Goal: Find specific page/section: Find specific page/section

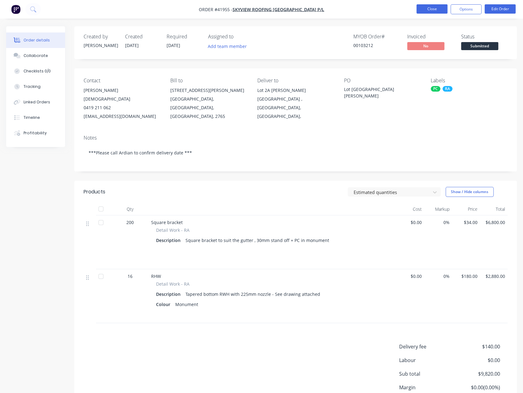
click at [430, 11] on button "Close" at bounding box center [432, 8] width 31 height 9
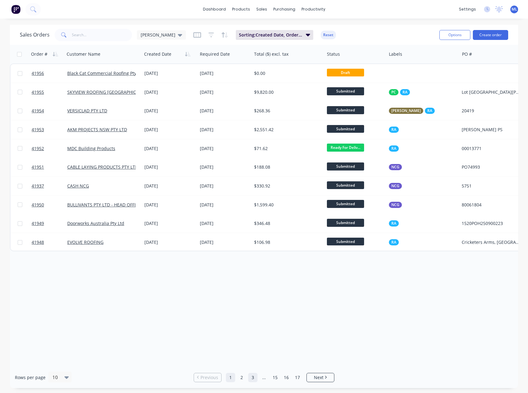
click at [245, 379] on link "2" at bounding box center [241, 377] width 9 height 9
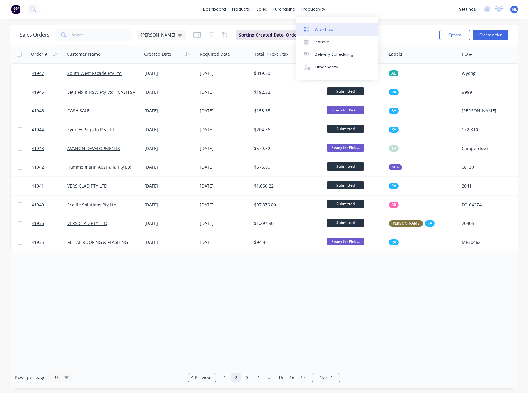
click at [323, 24] on link "Workflow" at bounding box center [337, 29] width 82 height 12
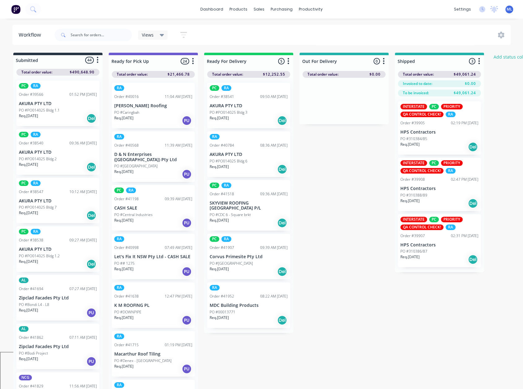
click at [151, 35] on span "Views" at bounding box center [148, 35] width 12 height 7
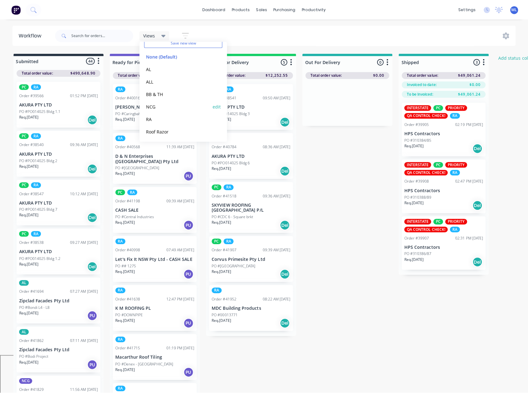
scroll to position [26, 0]
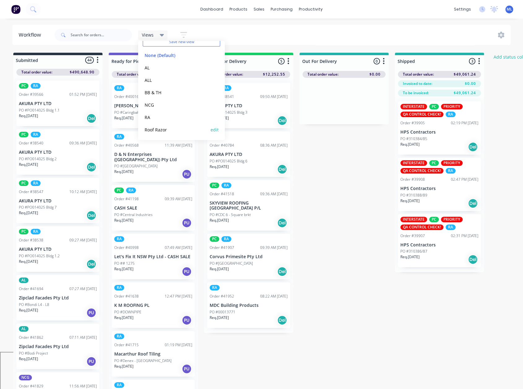
click at [148, 131] on button "Roof Razor" at bounding box center [176, 129] width 66 height 7
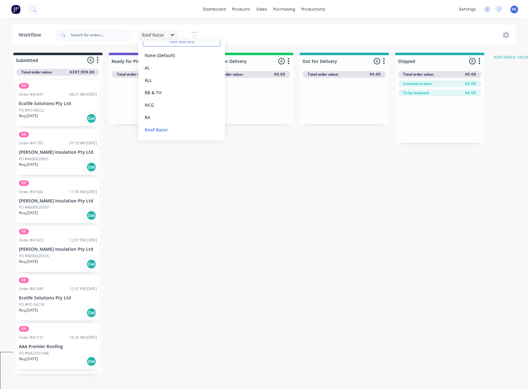
click at [102, 161] on div "RR Order #41697 08:27 AM 15/09/25 Ecolife Solutions Pty Ltd PO #PO-04222 Req. 3…" at bounding box center [57, 225] width 89 height 298
click at [169, 166] on div "Submitted 6 Status colour #273444 hex #273444 Save Cancel Summaries Total order…" at bounding box center [332, 213] width 674 height 321
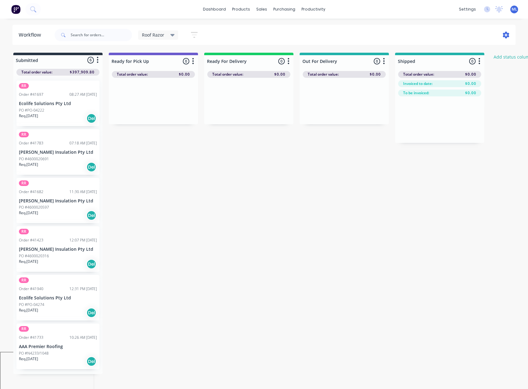
click at [506, 33] on icon at bounding box center [506, 35] width 7 height 7
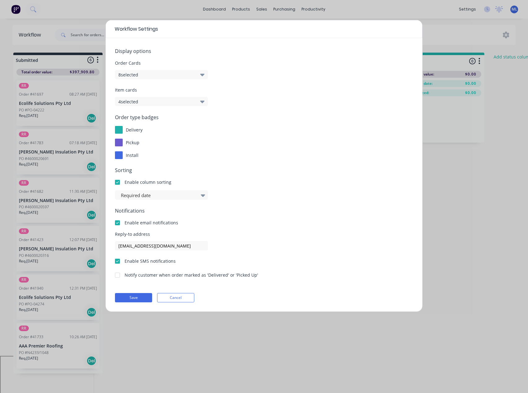
click at [173, 70] on button "8 selected" at bounding box center [161, 74] width 93 height 9
click at [190, 297] on button "Cancel" at bounding box center [175, 297] width 37 height 9
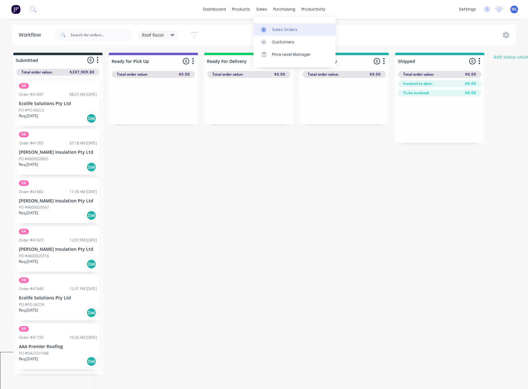
click at [274, 32] on div "Sales Orders" at bounding box center [284, 30] width 25 height 6
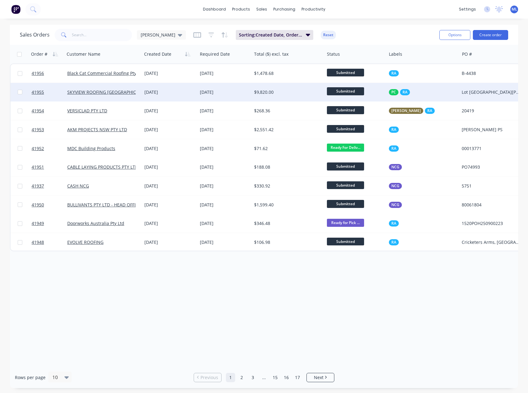
click at [192, 91] on div "[DATE]" at bounding box center [169, 92] width 50 height 6
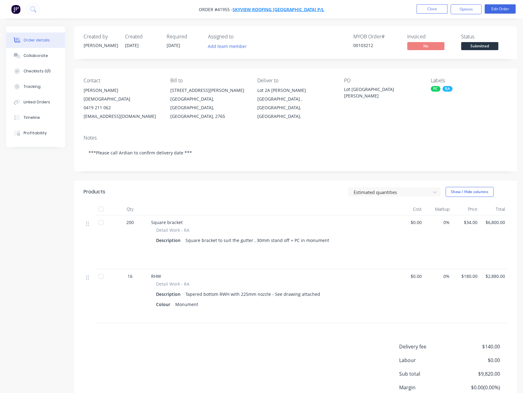
click at [291, 8] on span "SKYVIEW ROOFING [GEOGRAPHIC_DATA] P/L" at bounding box center [279, 10] width 92 height 6
click at [427, 10] on button "Close" at bounding box center [432, 8] width 31 height 9
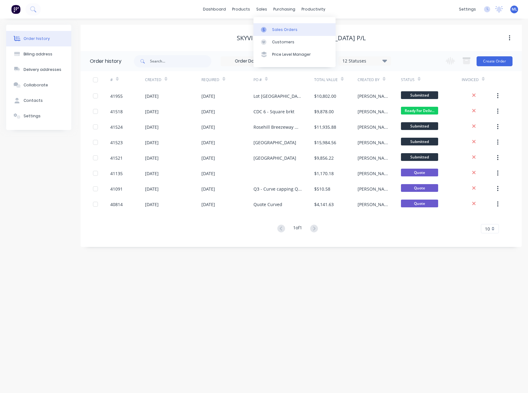
click at [276, 28] on div "Sales Orders" at bounding box center [284, 30] width 25 height 6
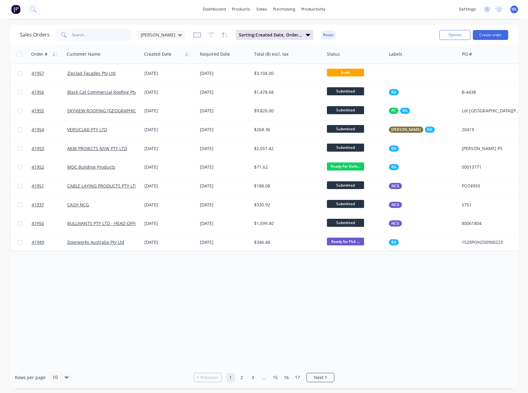
click at [110, 30] on input "text" at bounding box center [102, 35] width 60 height 12
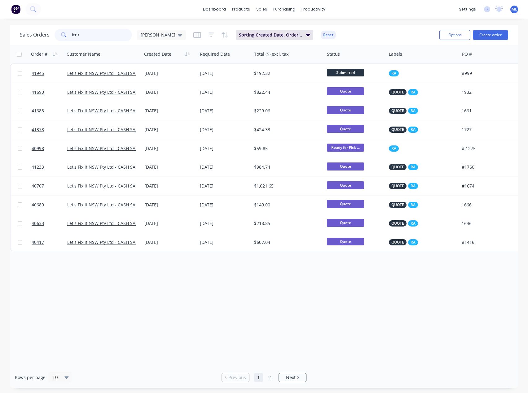
type input "let's"
